Goal: Communication & Community: Answer question/provide support

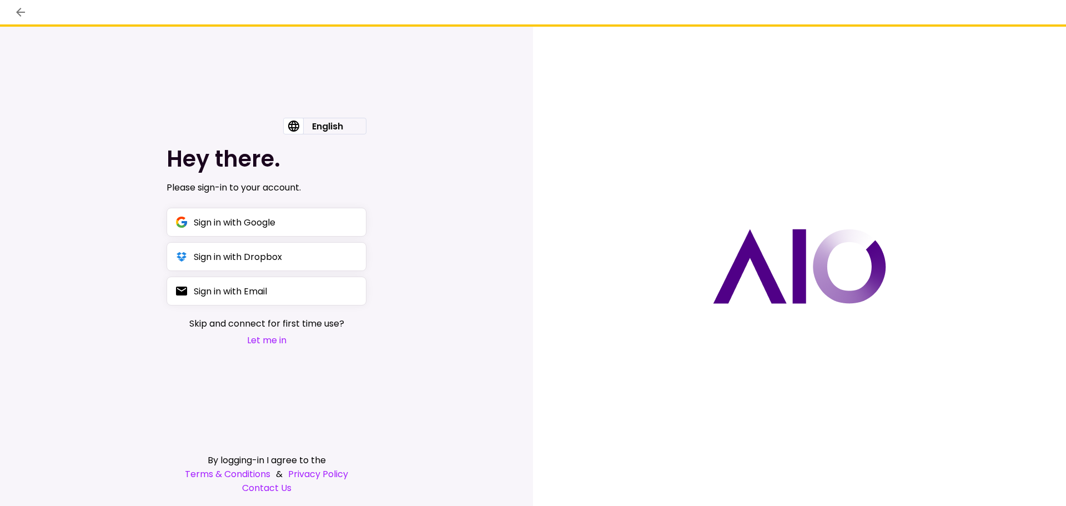
click at [267, 341] on button "Let me in" at bounding box center [266, 340] width 155 height 14
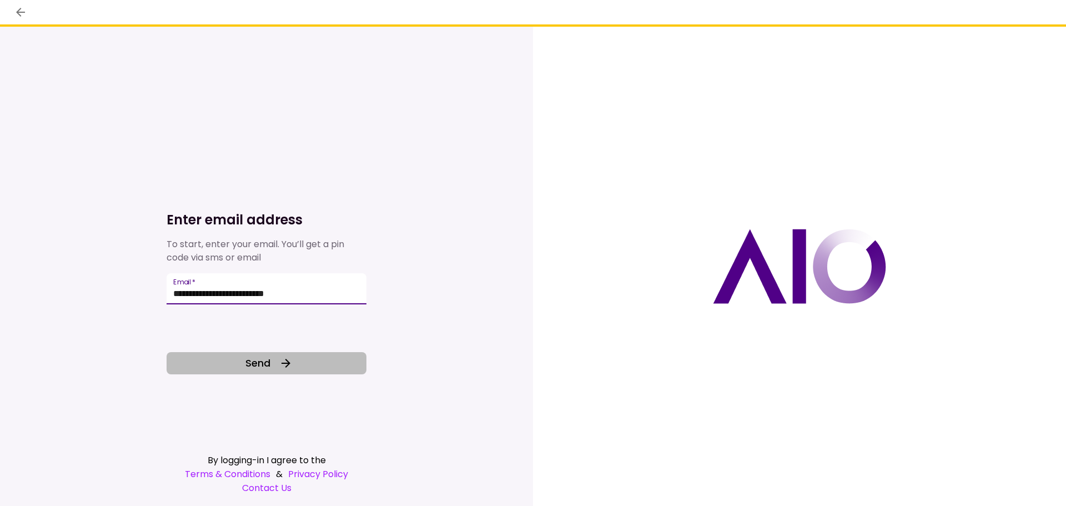
type input "**********"
click at [280, 360] on icon at bounding box center [285, 362] width 13 height 13
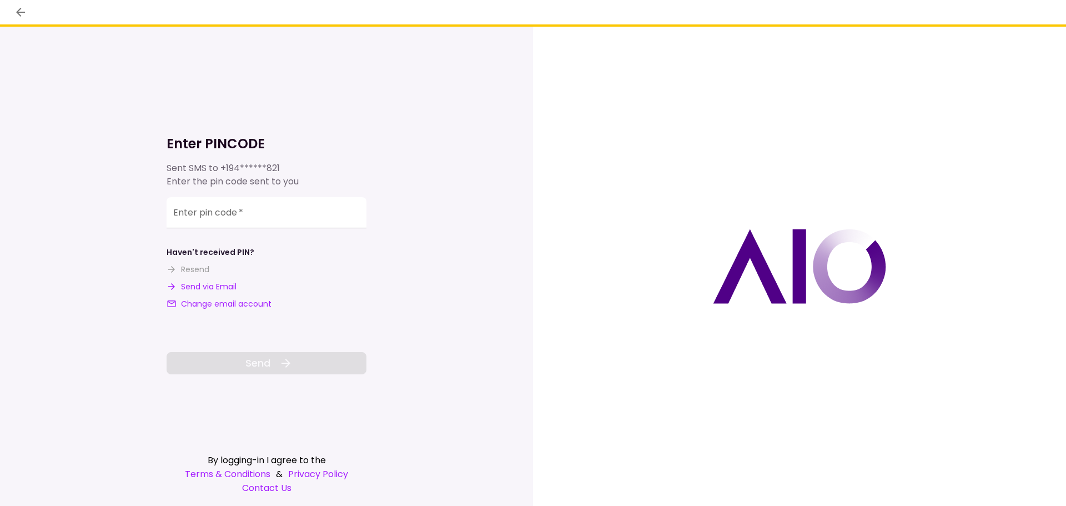
click at [210, 285] on button "Send via Email" at bounding box center [202, 287] width 70 height 12
click at [249, 210] on input "**********" at bounding box center [267, 212] width 200 height 31
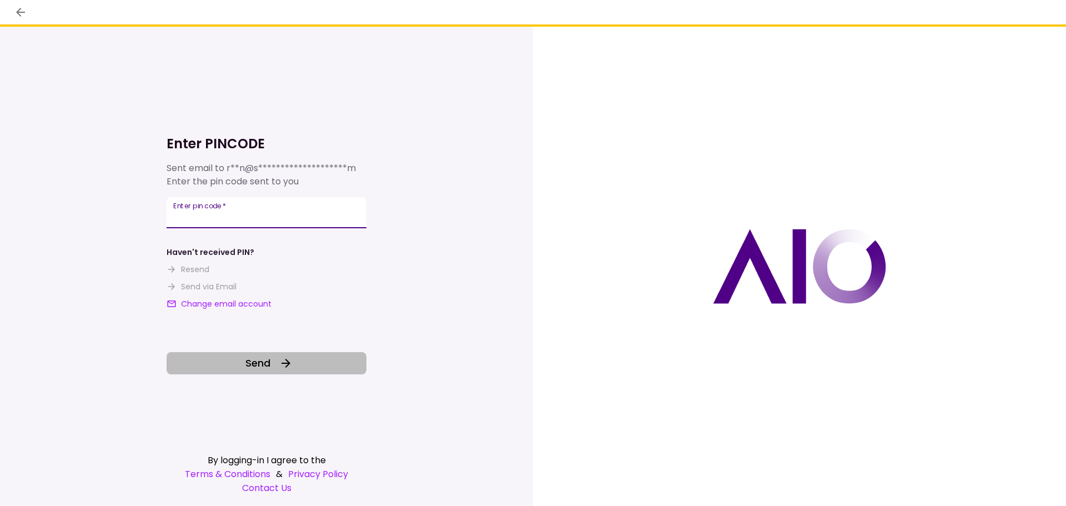
type input "******"
click at [281, 365] on icon at bounding box center [285, 362] width 13 height 13
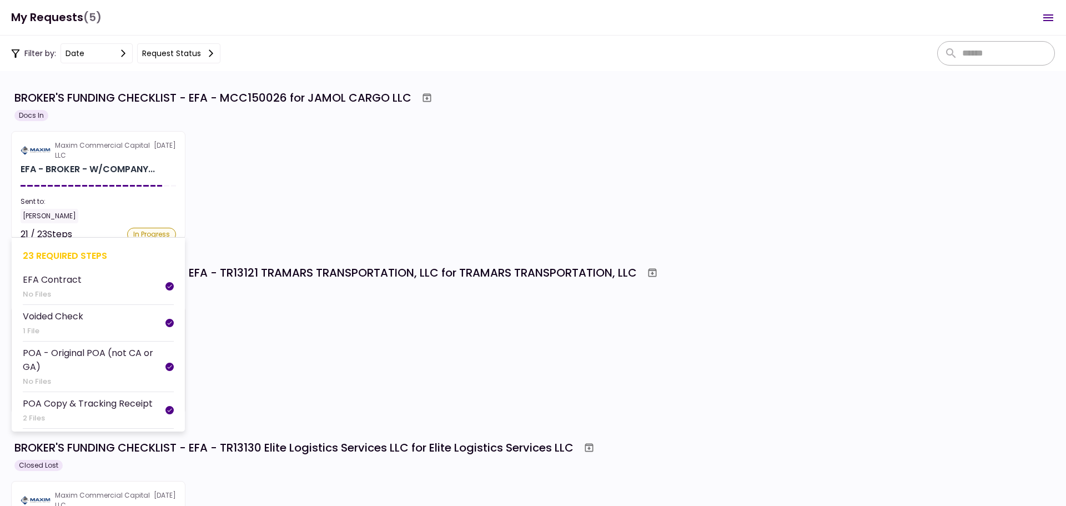
click at [100, 187] on section "Maxim Commercial Capital LLC [DATE] EFA - BROKER - W/COMPANY... Sent to: [PERSO…" at bounding box center [98, 185] width 174 height 108
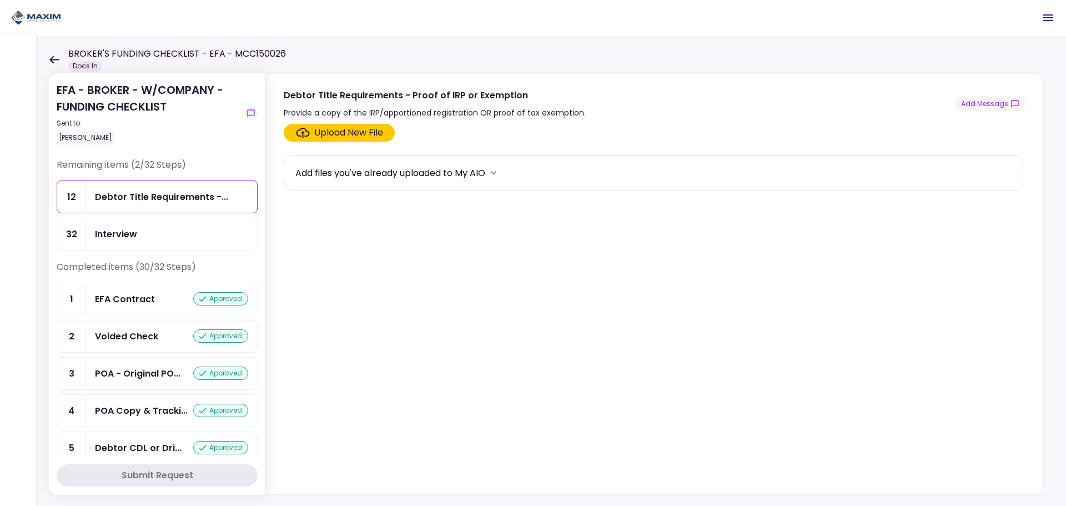
click at [56, 56] on icon at bounding box center [54, 60] width 11 height 8
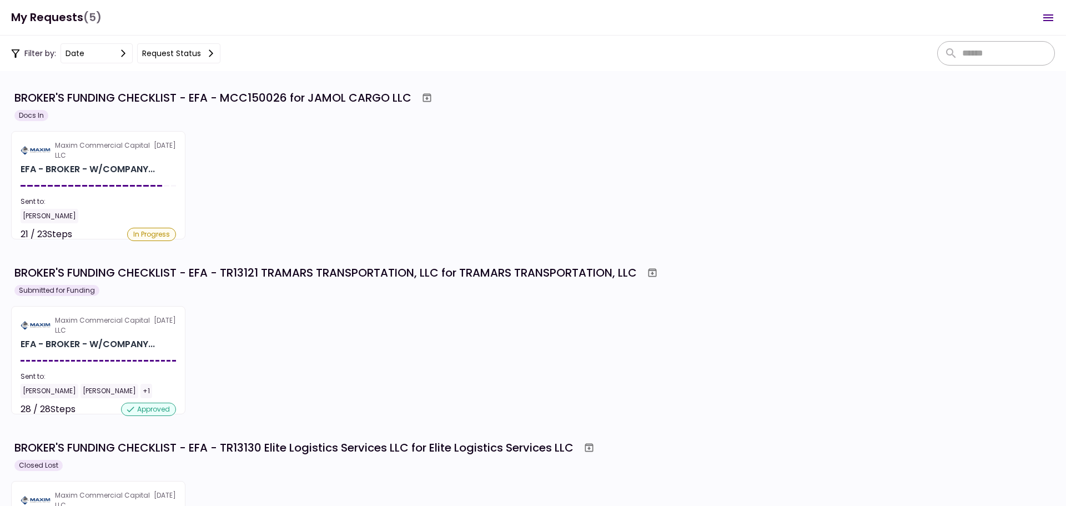
click at [148, 200] on div "Sent to:" at bounding box center [98, 202] width 155 height 10
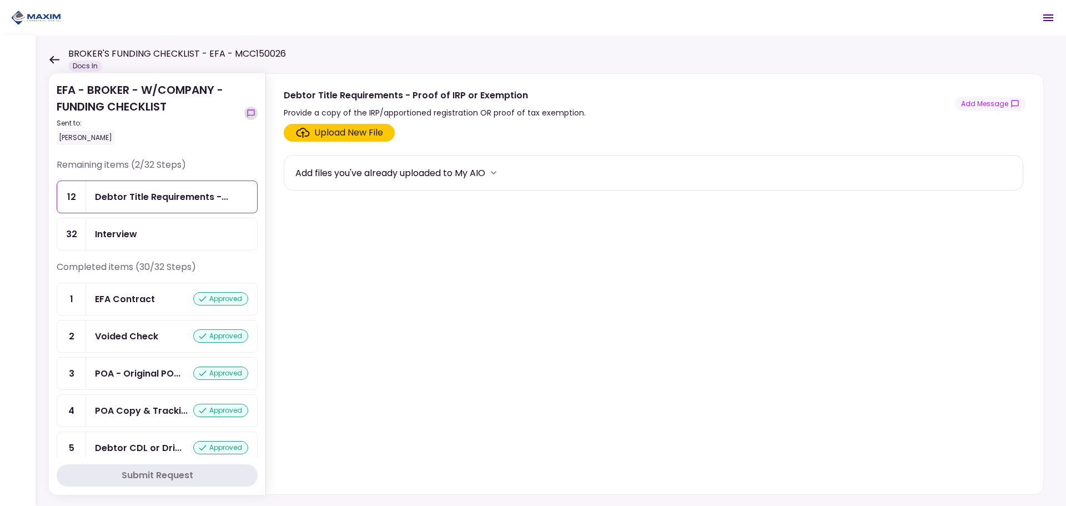
click at [248, 110] on icon "show-messages" at bounding box center [250, 113] width 9 height 9
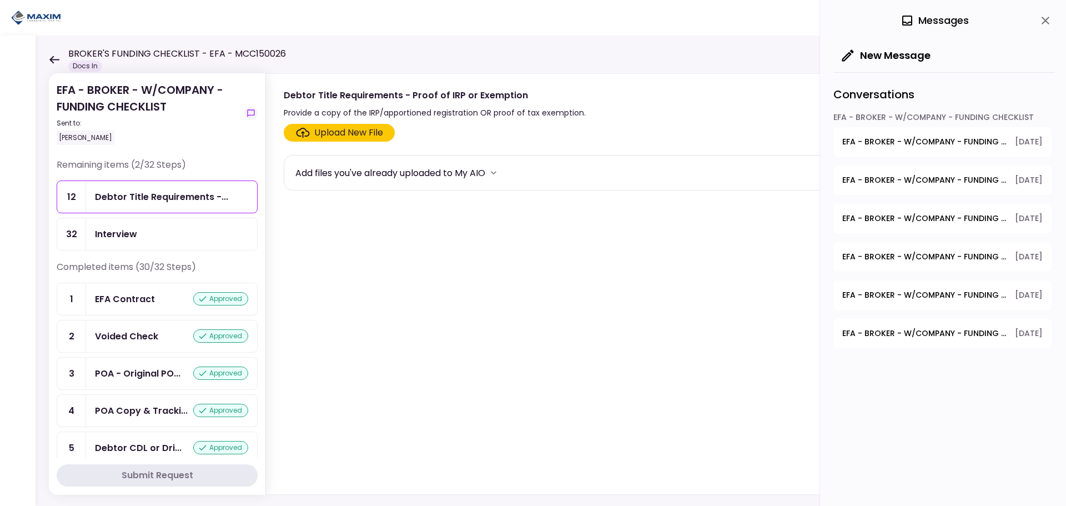
click at [881, 57] on button "New Message" at bounding box center [886, 55] width 106 height 29
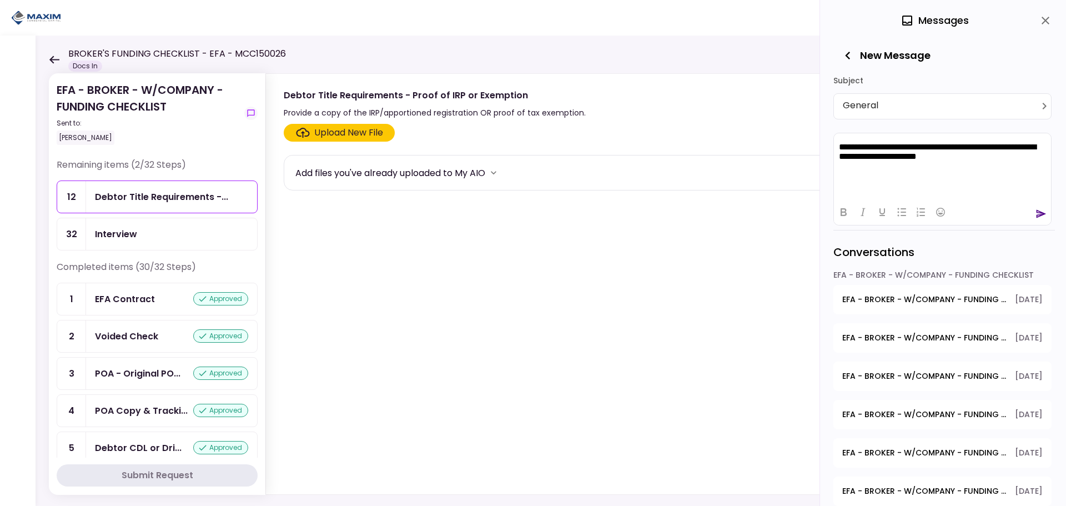
click at [1039, 215] on icon "send" at bounding box center [1040, 213] width 11 height 11
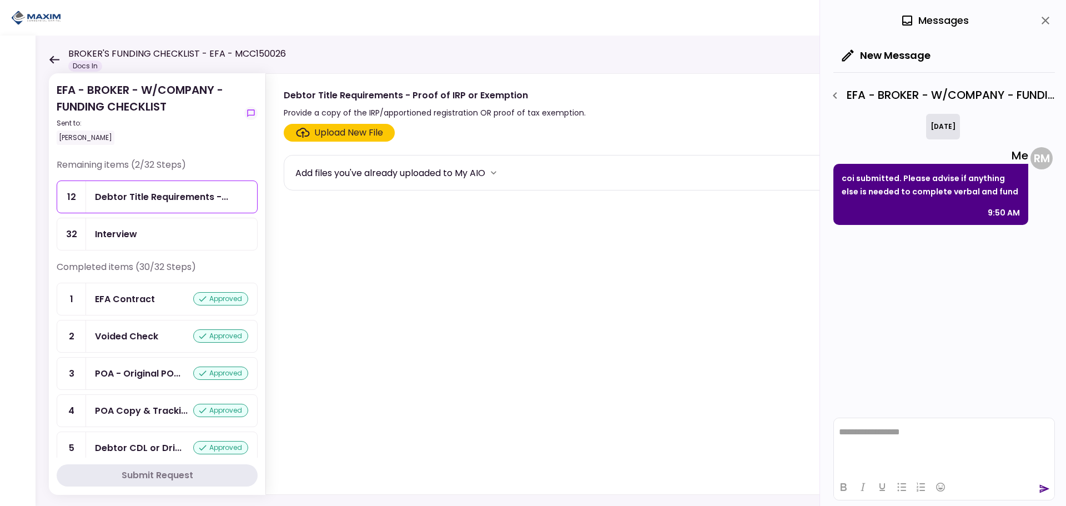
drag, startPoint x: 1042, startPoint y: 22, endPoint x: 1029, endPoint y: 31, distance: 16.2
click at [1043, 22] on icon "close" at bounding box center [1045, 20] width 13 height 13
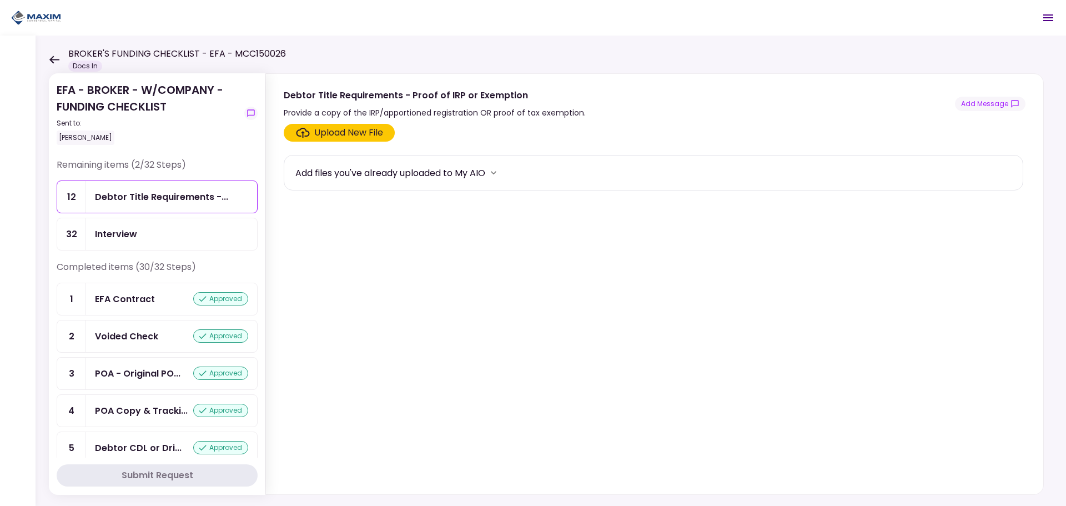
click at [54, 63] on icon at bounding box center [54, 60] width 10 height 8
